Goal: Task Accomplishment & Management: Manage account settings

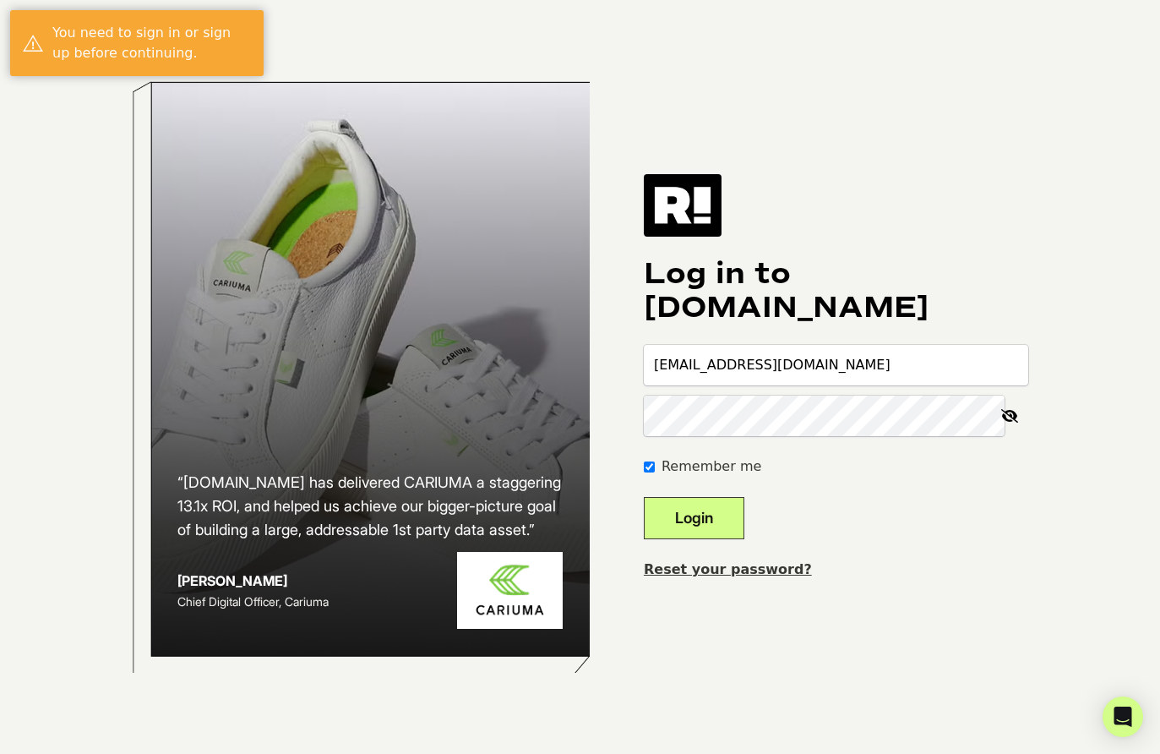
type input "[EMAIL_ADDRESS][DOMAIN_NAME]"
click at [696, 523] on button "Login" at bounding box center [694, 518] width 101 height 42
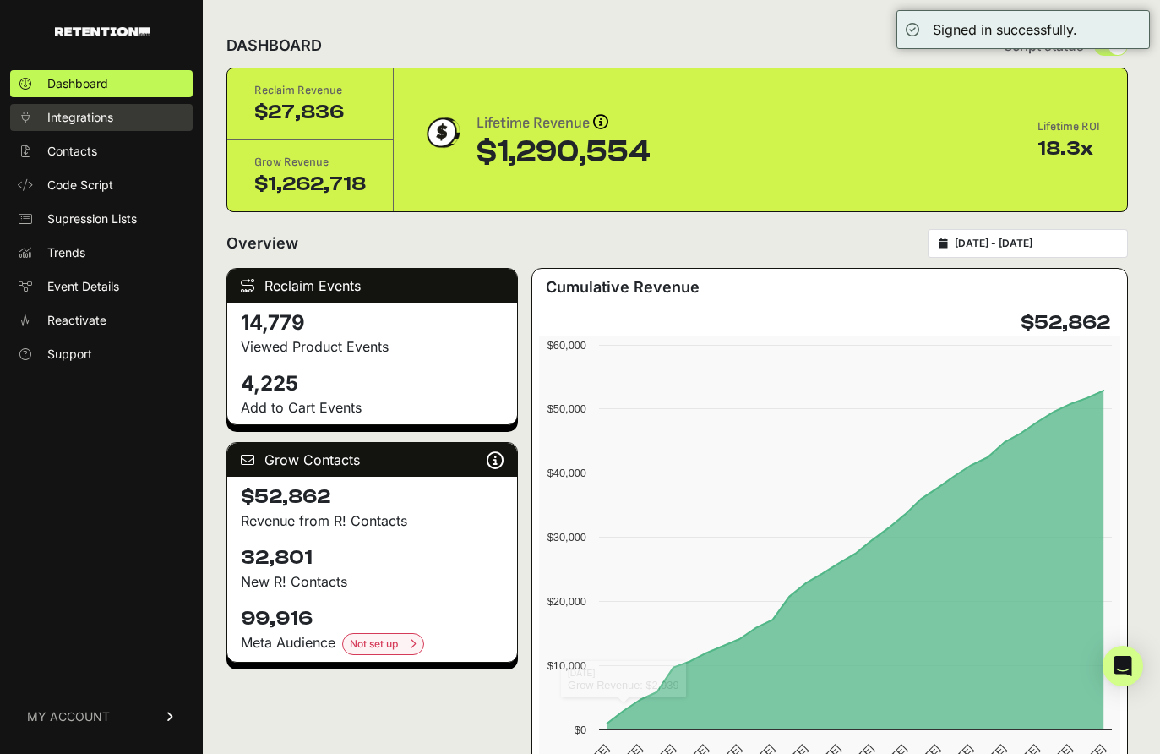
click at [75, 117] on span "Integrations" at bounding box center [80, 117] width 66 height 17
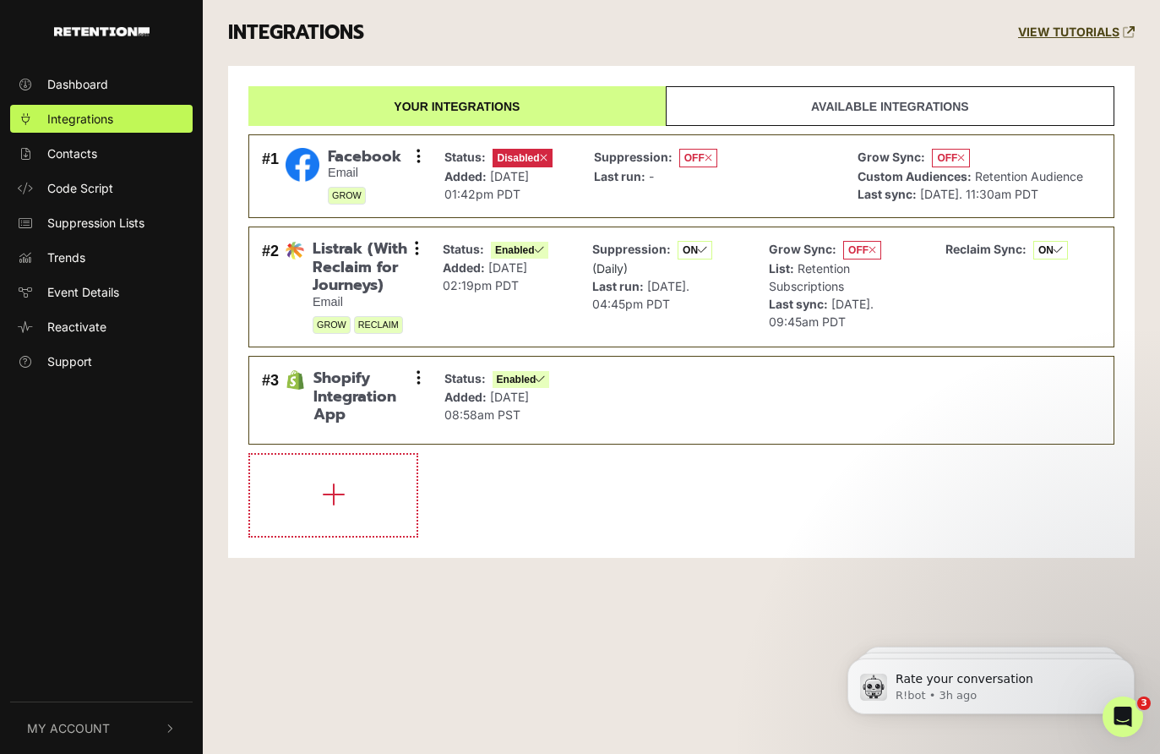
click at [844, 96] on link "Available integrations" at bounding box center [890, 106] width 449 height 40
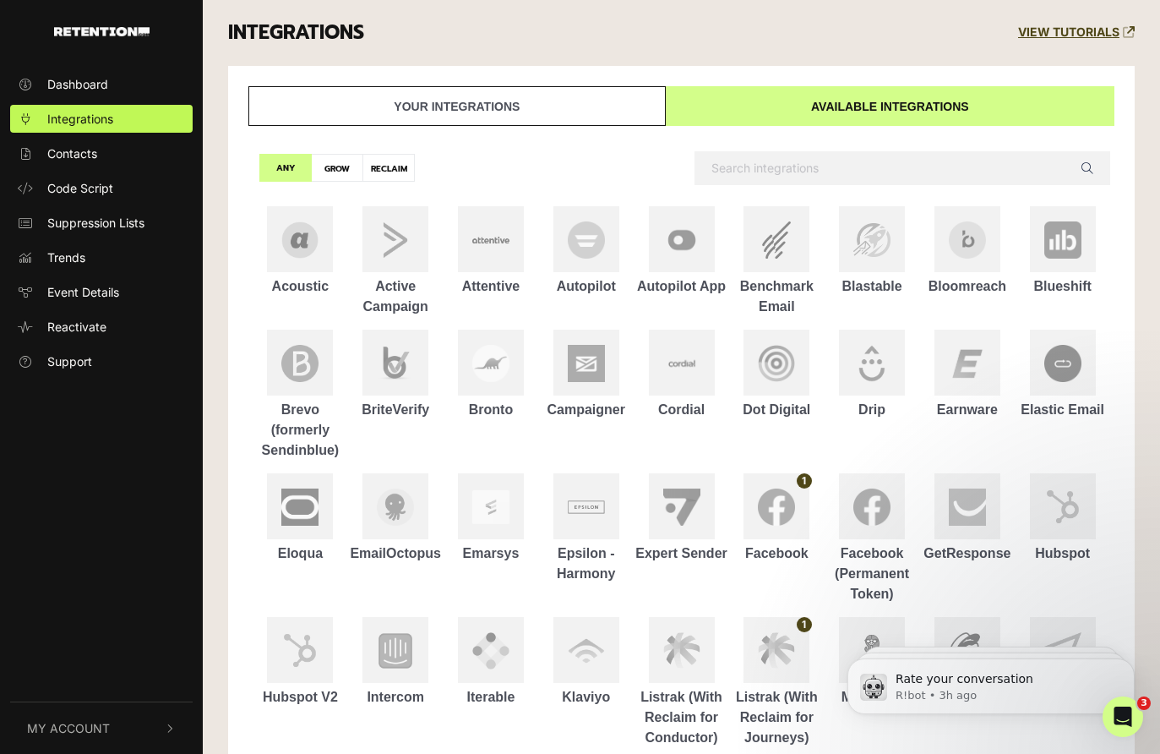
click at [552, 98] on link "Your integrations" at bounding box center [457, 106] width 418 height 40
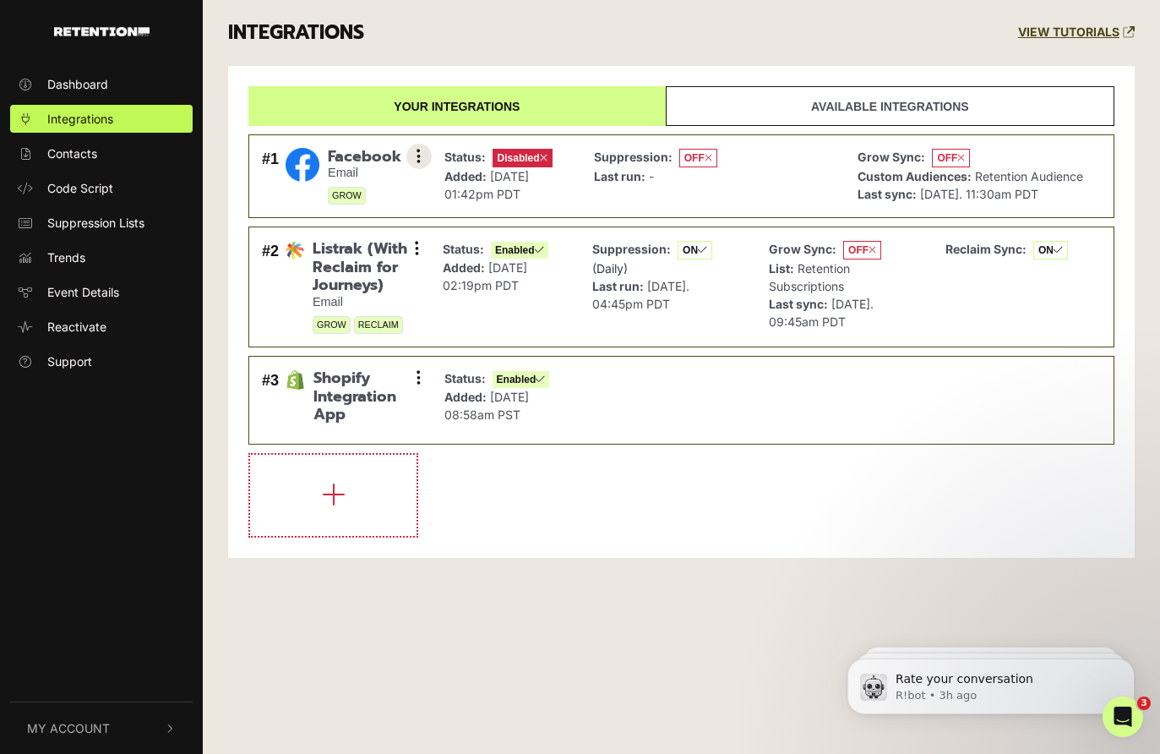
click at [412, 156] on button at bounding box center [419, 156] width 25 height 25
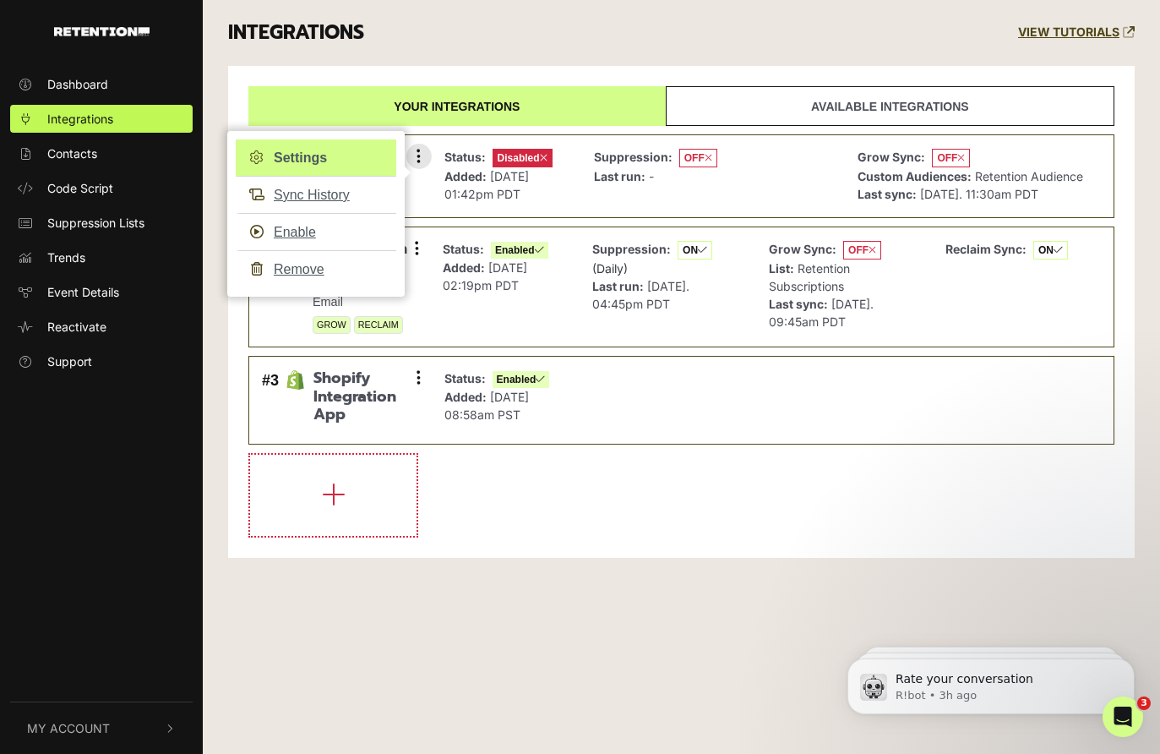
click at [315, 155] on link "Settings" at bounding box center [316, 157] width 161 height 37
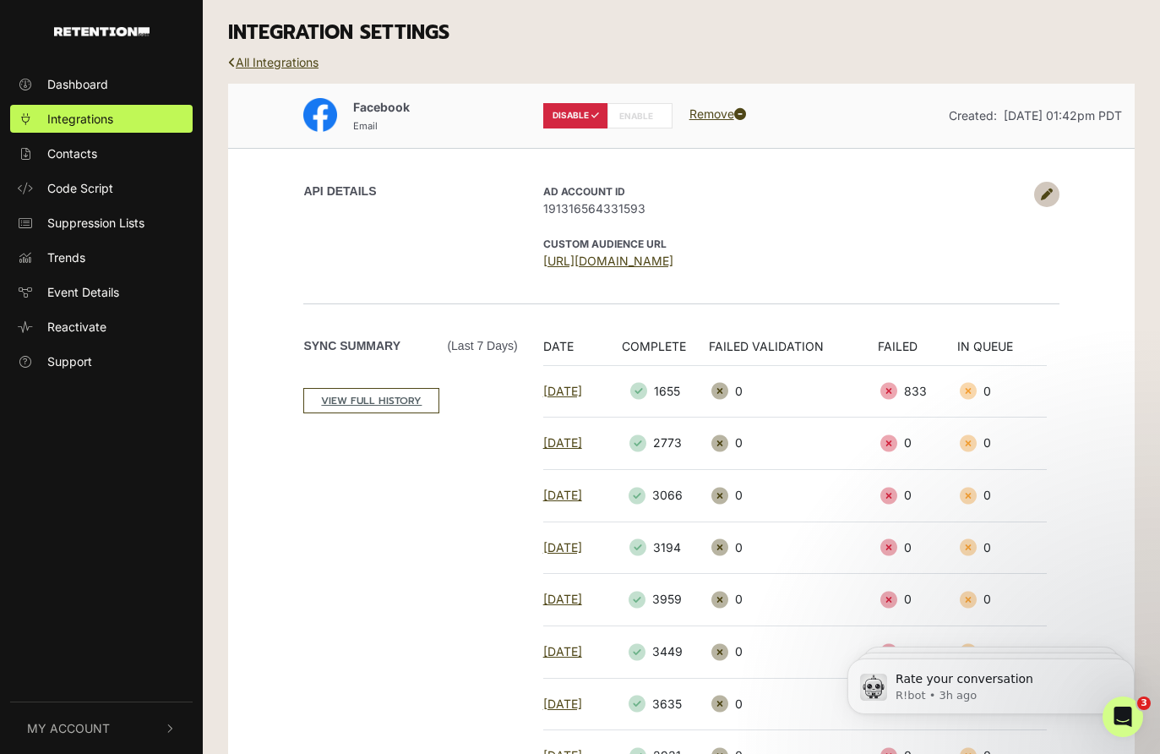
click at [630, 109] on label "ENABLE" at bounding box center [640, 115] width 65 height 25
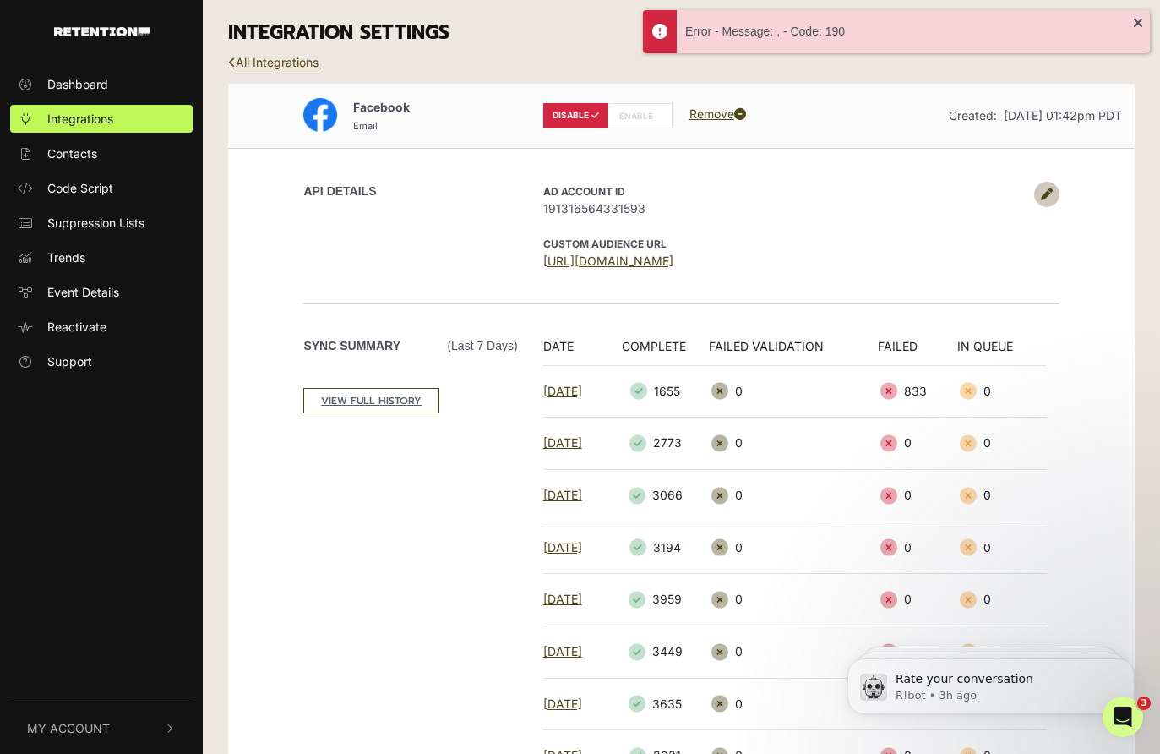
click at [301, 66] on link "All Integrations" at bounding box center [273, 62] width 90 height 14
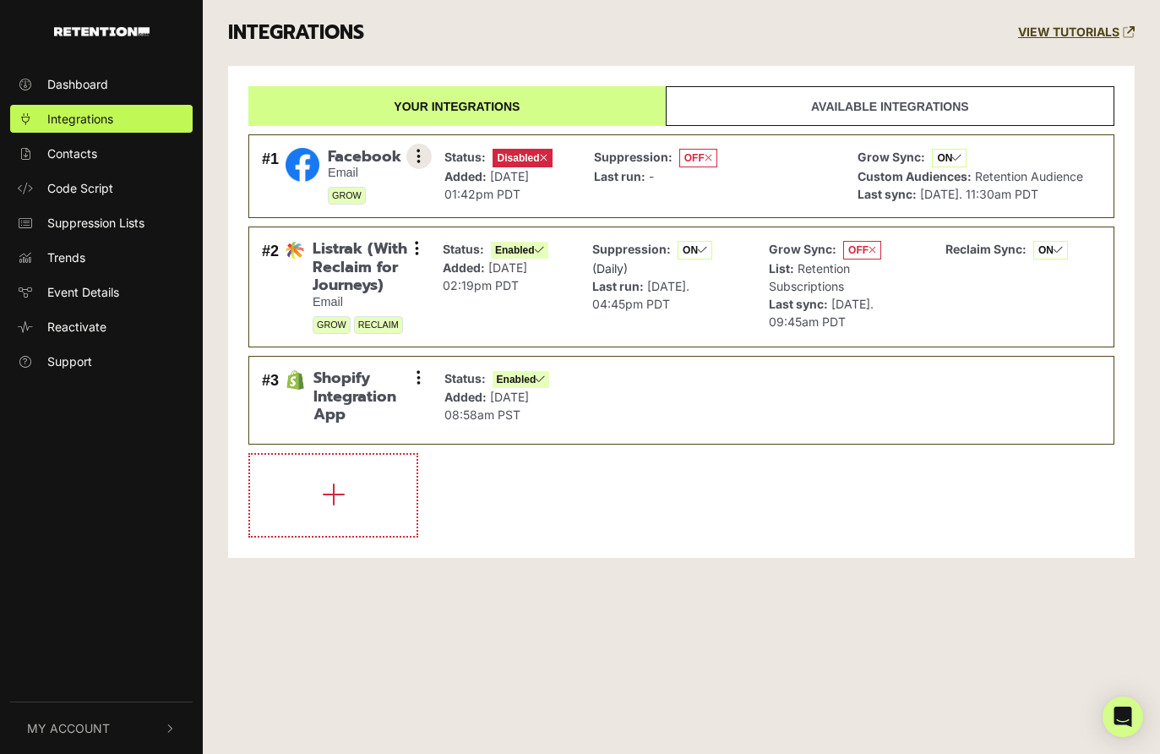
click at [415, 150] on button at bounding box center [419, 156] width 25 height 25
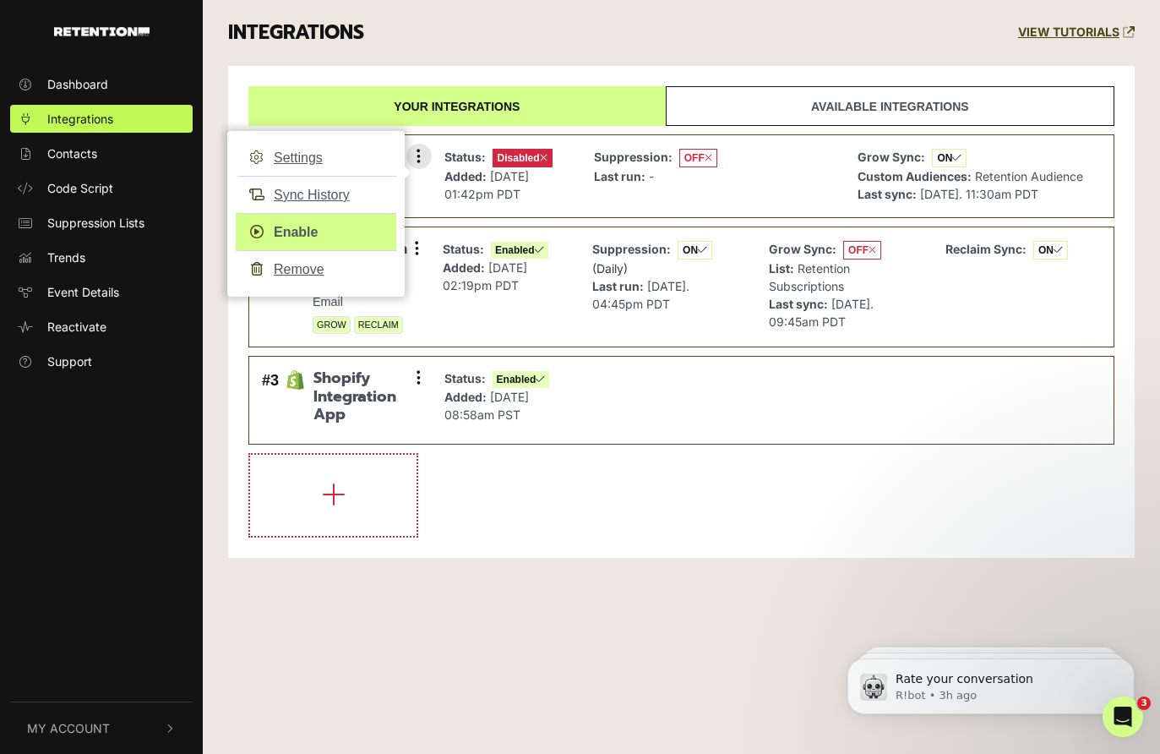
click at [296, 229] on link "Enable" at bounding box center [316, 232] width 161 height 38
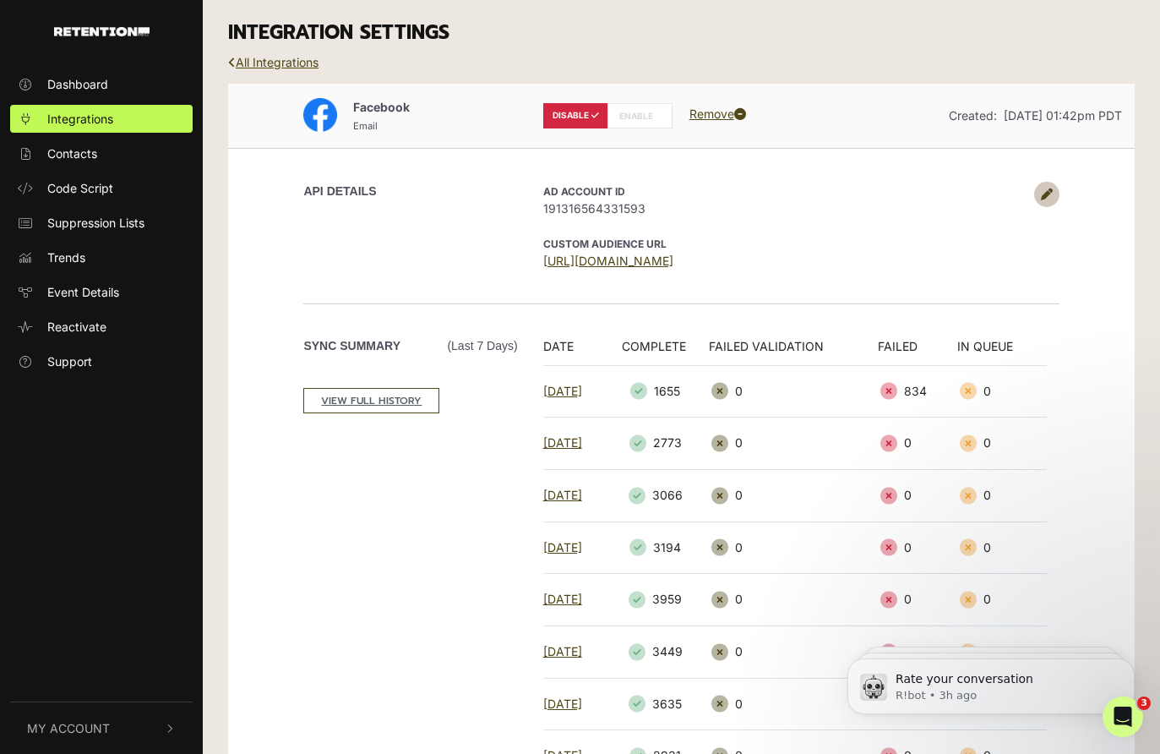
click at [646, 115] on label "ENABLE" at bounding box center [640, 115] width 65 height 25
click at [1041, 201] on link at bounding box center [1047, 194] width 25 height 25
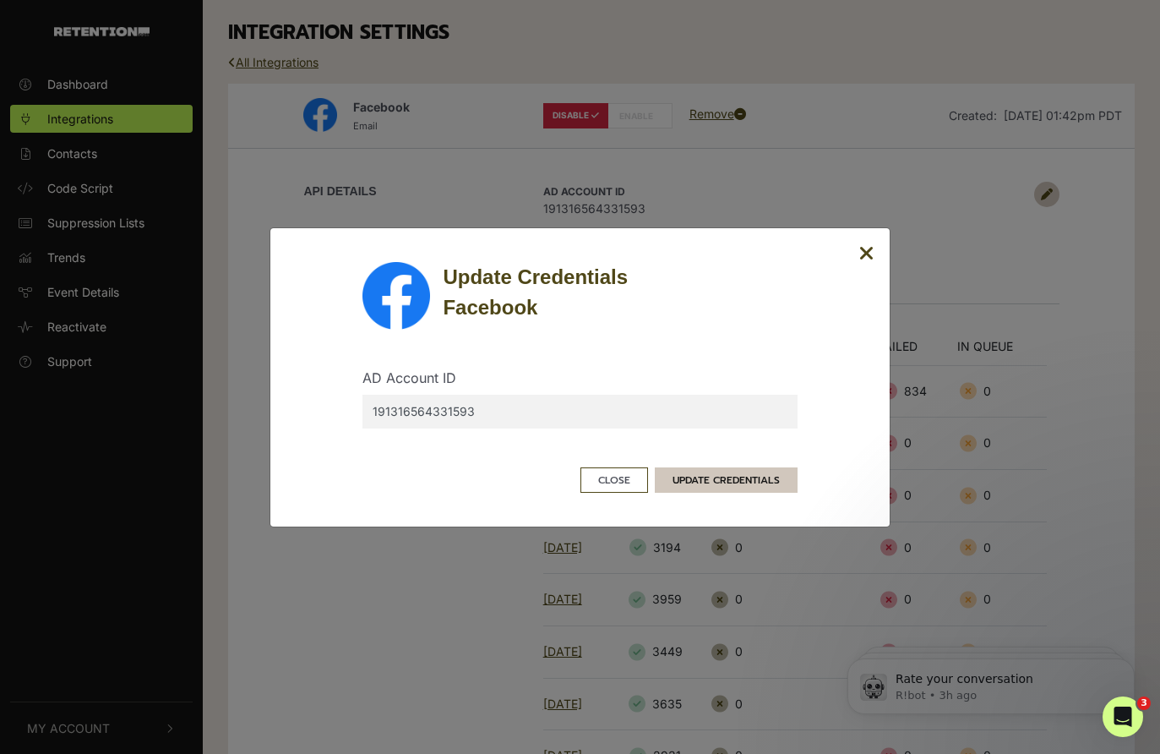
click at [723, 468] on button "UPDATE CREDENTIALS" at bounding box center [726, 479] width 143 height 25
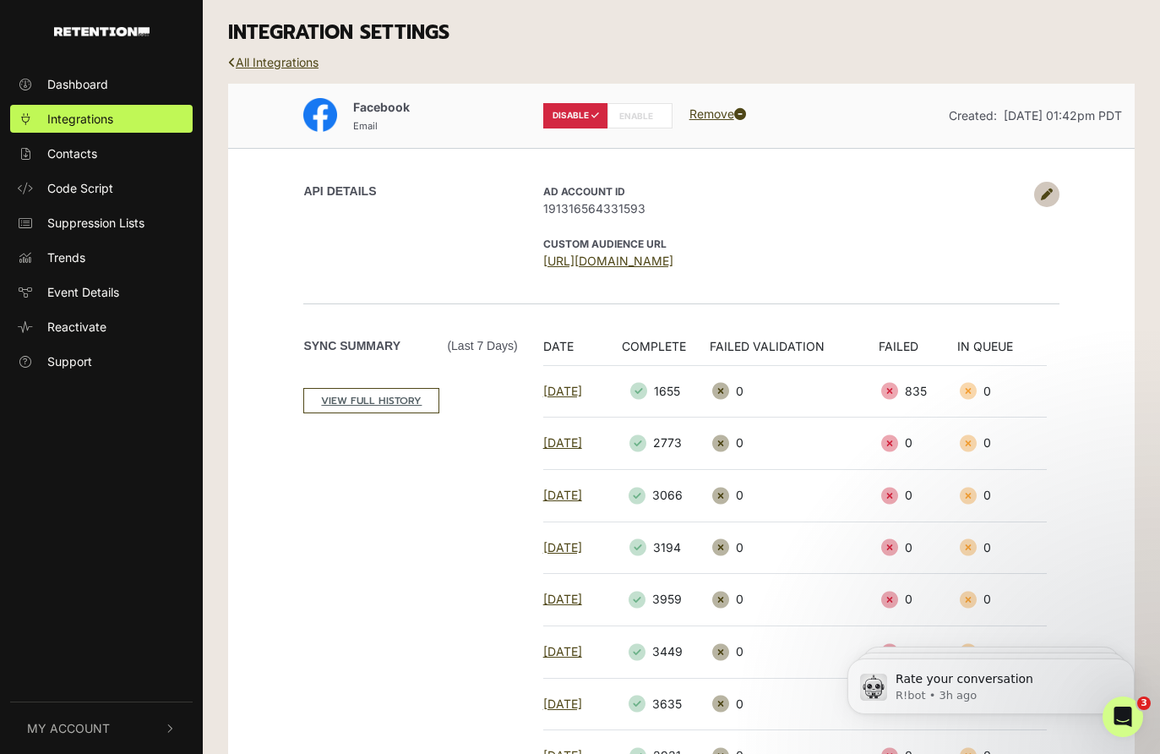
click at [650, 110] on label "ENABLE" at bounding box center [640, 115] width 65 height 25
radio input "false"
radio input "true"
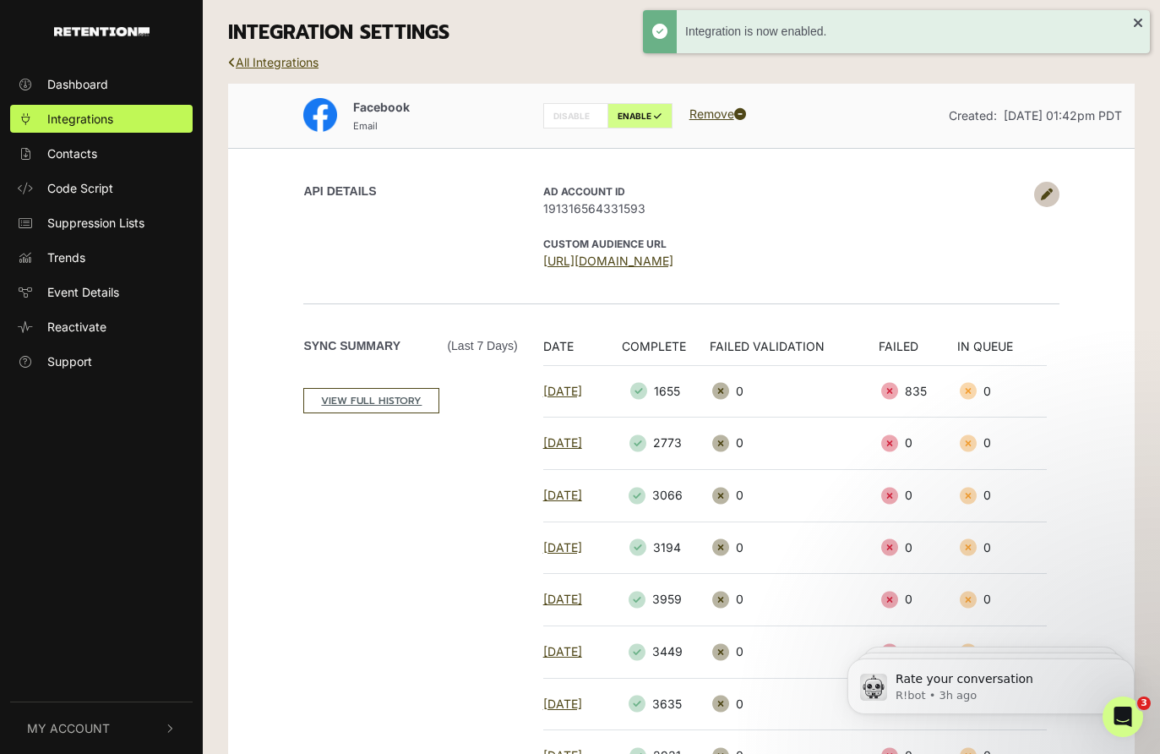
click at [270, 56] on link "All Integrations" at bounding box center [273, 62] width 90 height 14
